Goal: Information Seeking & Learning: Compare options

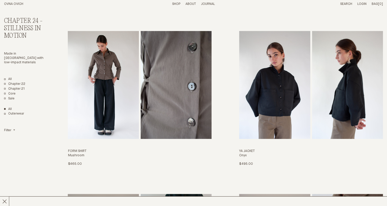
scroll to position [181, 0]
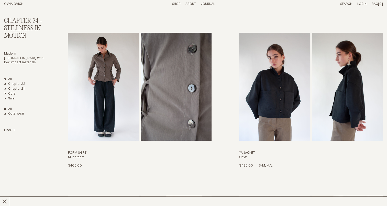
click at [283, 94] on img "Ya Jacket" at bounding box center [274, 87] width 71 height 108
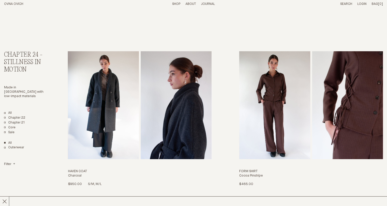
click at [102, 96] on img "Haven Coat" at bounding box center [103, 105] width 71 height 108
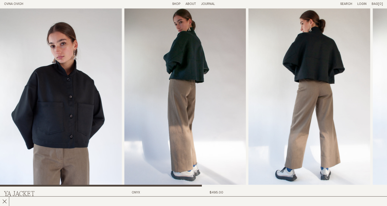
scroll to position [4, 0]
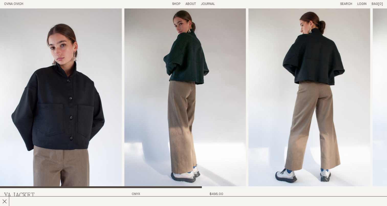
click at [90, 105] on img "1 / 6" at bounding box center [61, 96] width 122 height 183
click at [165, 92] on img "2 / 6" at bounding box center [185, 96] width 122 height 183
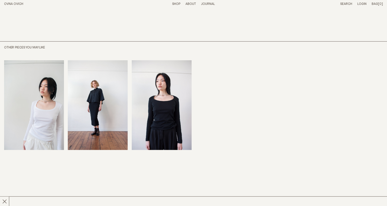
scroll to position [358, 0]
